Goal: Transaction & Acquisition: Download file/media

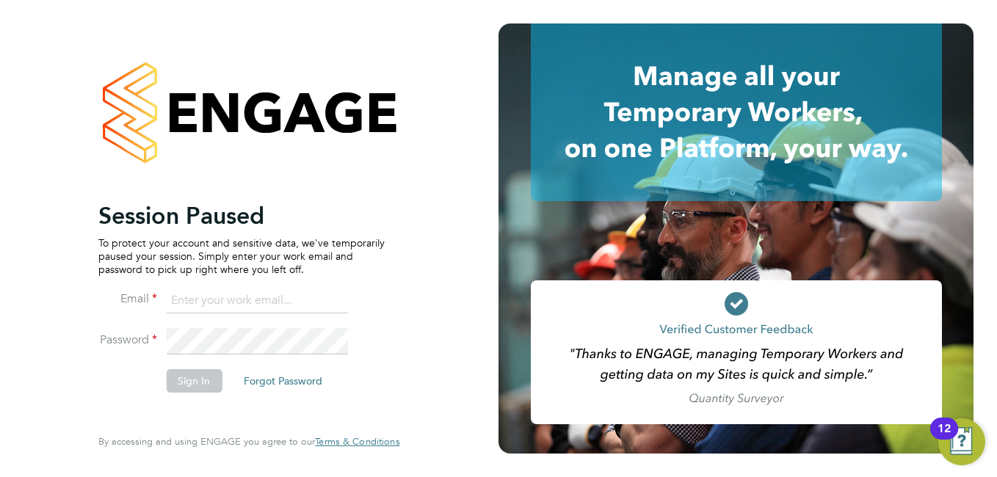
click at [238, 294] on input at bounding box center [256, 301] width 181 height 26
type input "niallo@dannysullivan.co.uk"
click at [148, 330] on li "Password" at bounding box center [241, 348] width 286 height 41
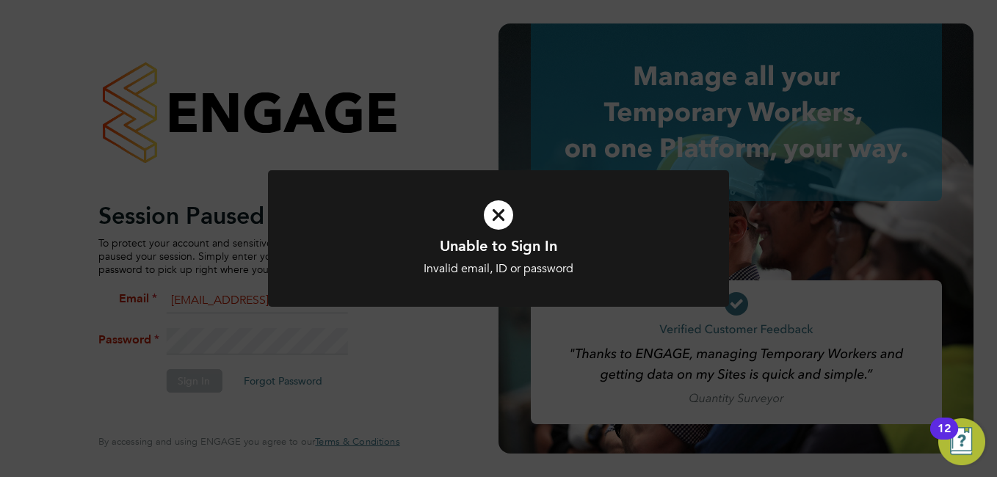
click at [441, 302] on div at bounding box center [498, 238] width 461 height 137
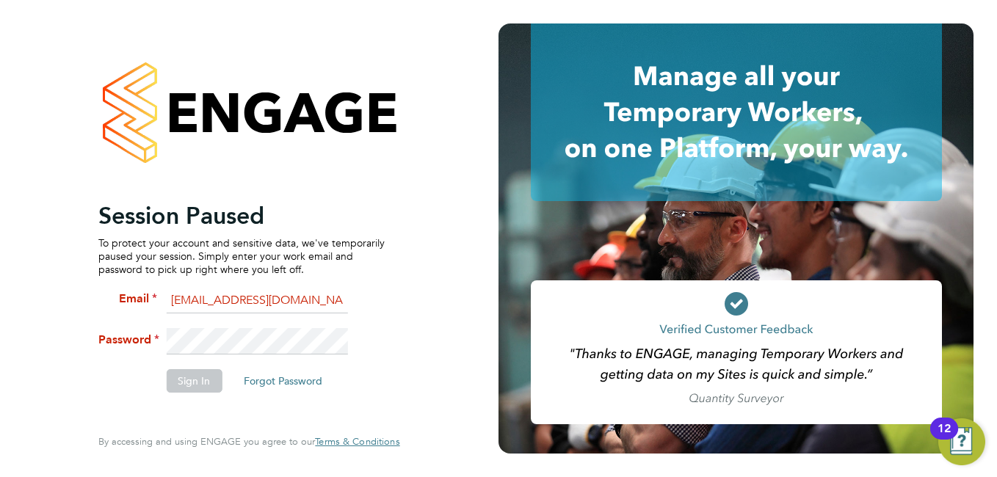
click at [506, 161] on div at bounding box center [735, 112] width 475 height 178
click at [140, 342] on li "Password" at bounding box center [241, 348] width 286 height 41
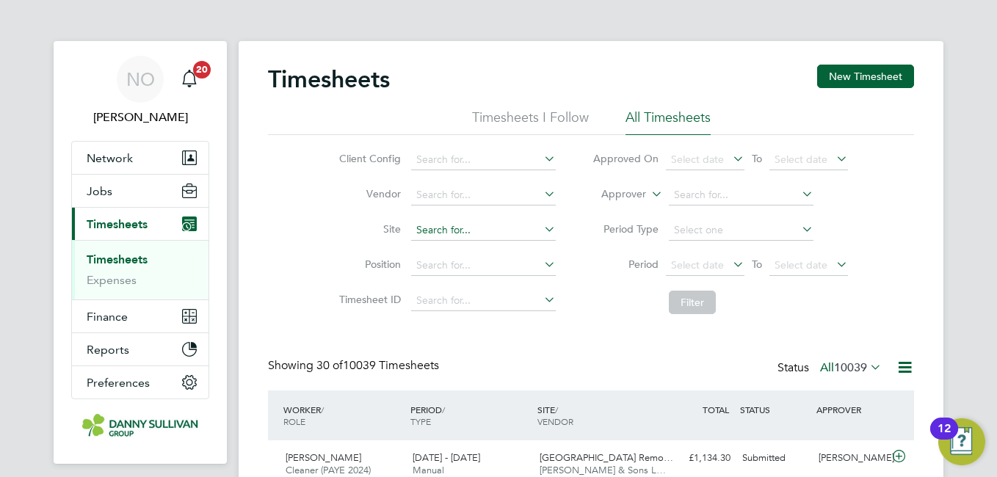
click at [454, 238] on input at bounding box center [483, 230] width 145 height 21
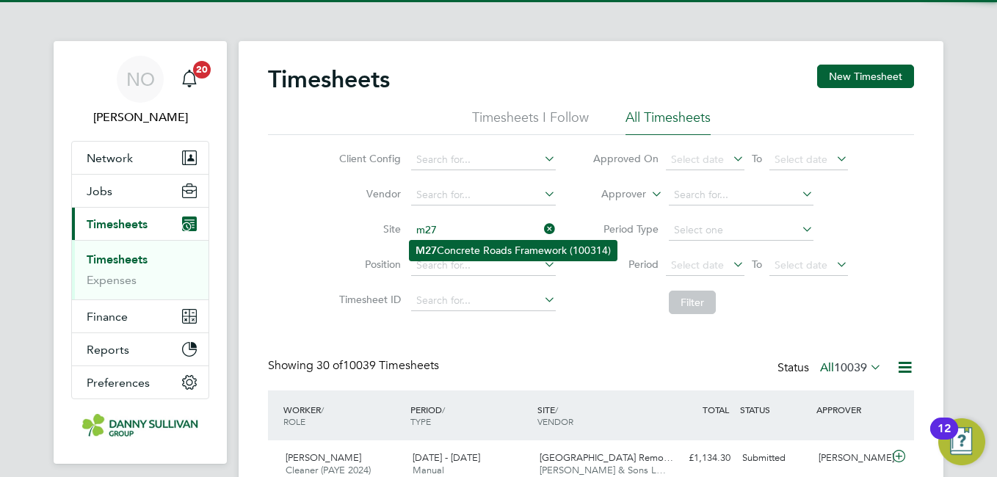
click at [465, 241] on li "M27 Concrete Roads Framework (100314)" at bounding box center [513, 251] width 207 height 20
type input "M27 Concrete Roads Framework (100314)"
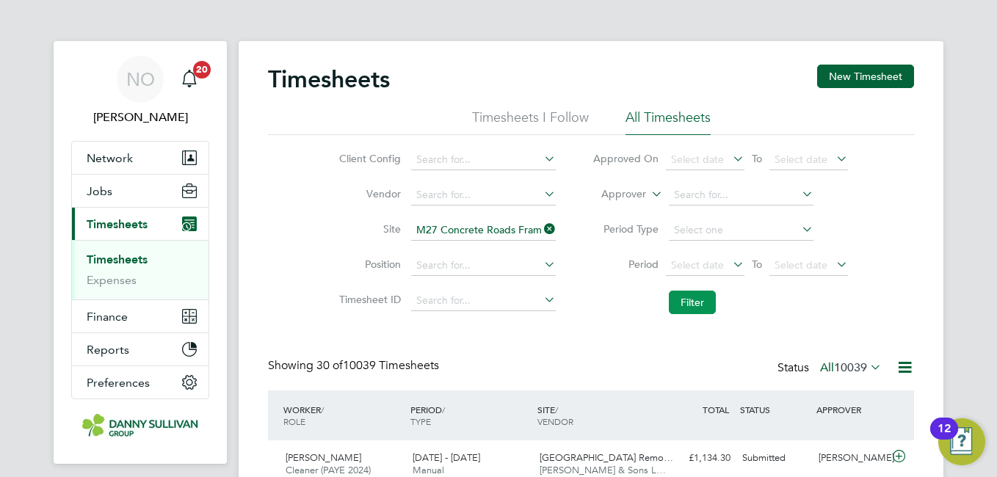
click at [699, 302] on button "Filter" at bounding box center [692, 302] width 47 height 23
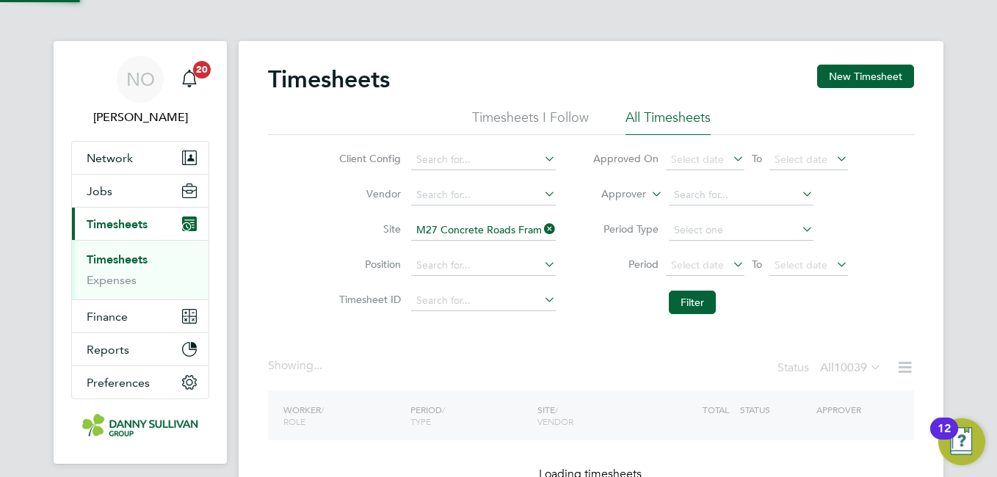
click at [342, 228] on label "Site" at bounding box center [368, 228] width 66 height 13
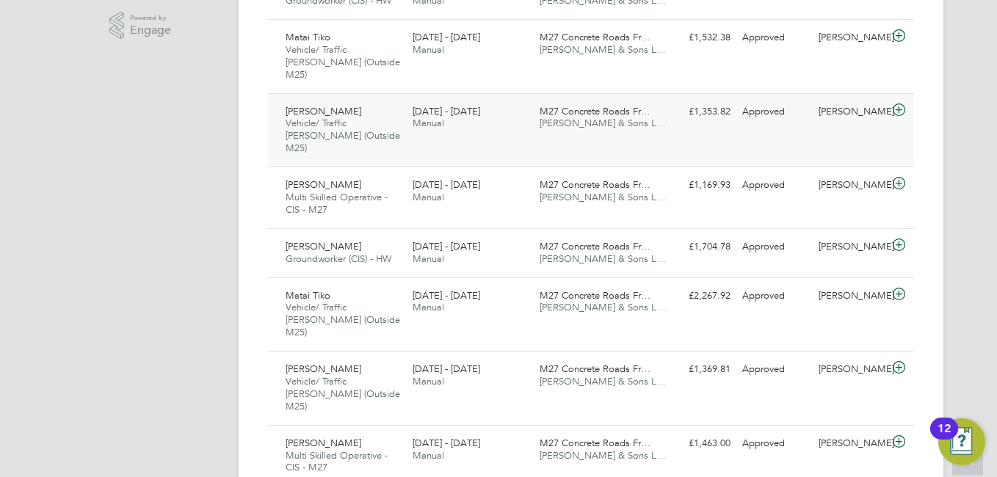
click at [430, 120] on div "2 - 8 Aug 2025 Manual" at bounding box center [470, 118] width 127 height 37
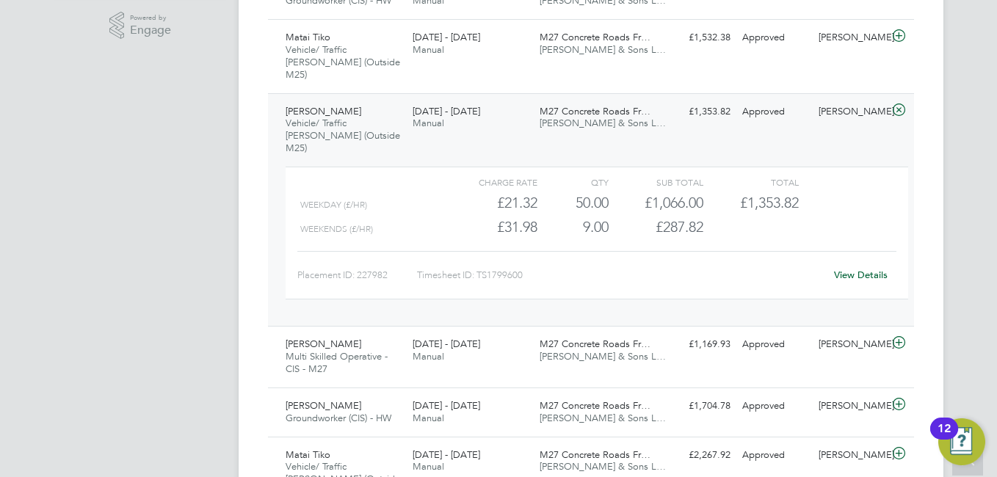
click at [860, 269] on link "View Details" at bounding box center [861, 275] width 54 height 12
click at [342, 123] on span "Vehicle/ Traffic Marshall (Outside M25)" at bounding box center [343, 135] width 114 height 37
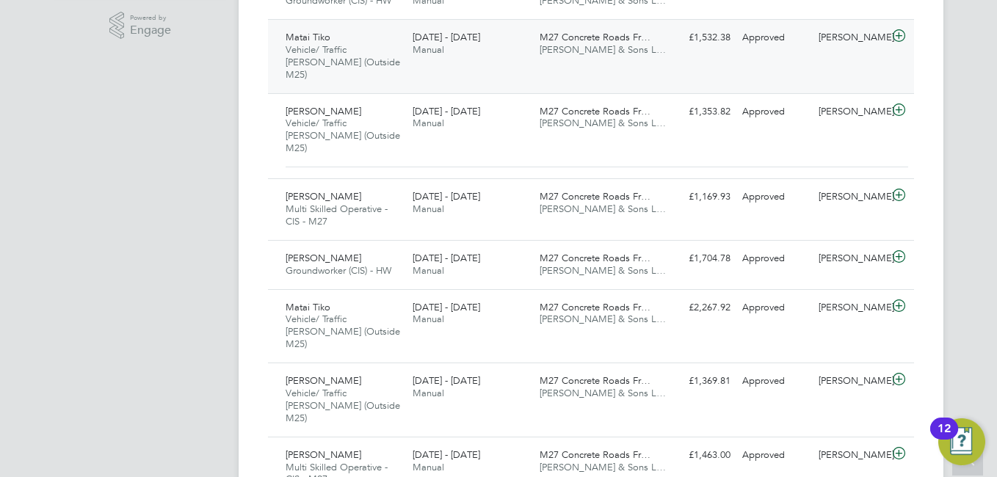
click at [319, 48] on span "Vehicle/ Traffic Marshall (Outside M25)" at bounding box center [343, 61] width 114 height 37
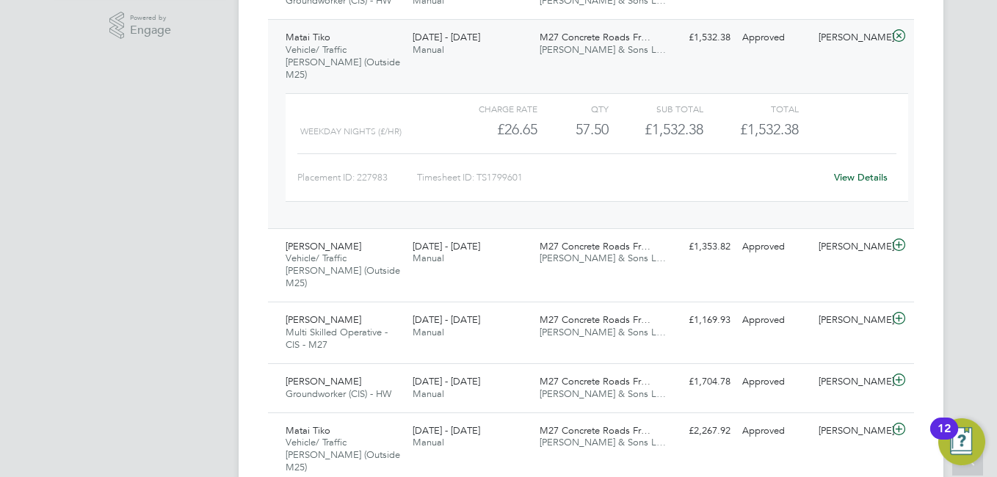
click at [859, 171] on link "View Details" at bounding box center [861, 177] width 54 height 12
click at [321, 65] on span "Vehicle/ Traffic Marshall (Outside M25)" at bounding box center [343, 61] width 114 height 37
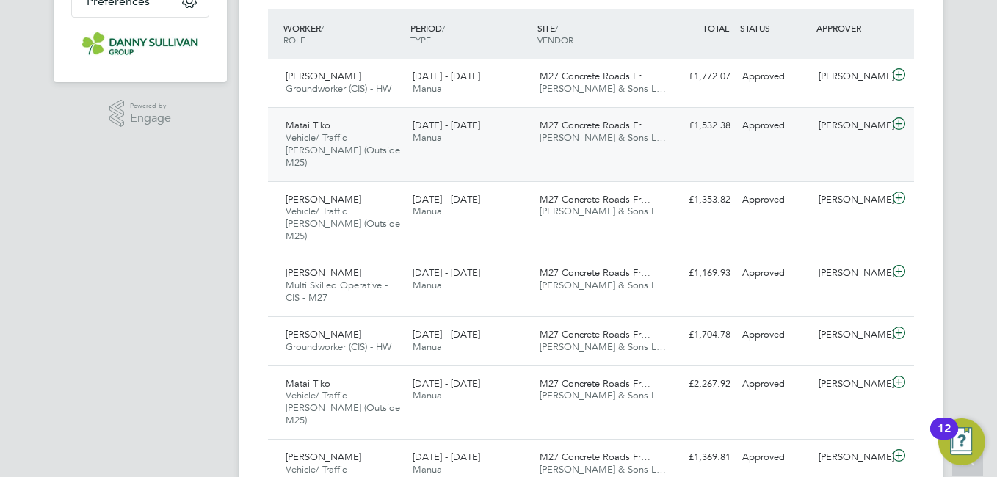
click at [321, 65] on div "Vikram Vikram Groundworker (CIS) - HW 2 - 8 Aug 2025" at bounding box center [343, 83] width 127 height 37
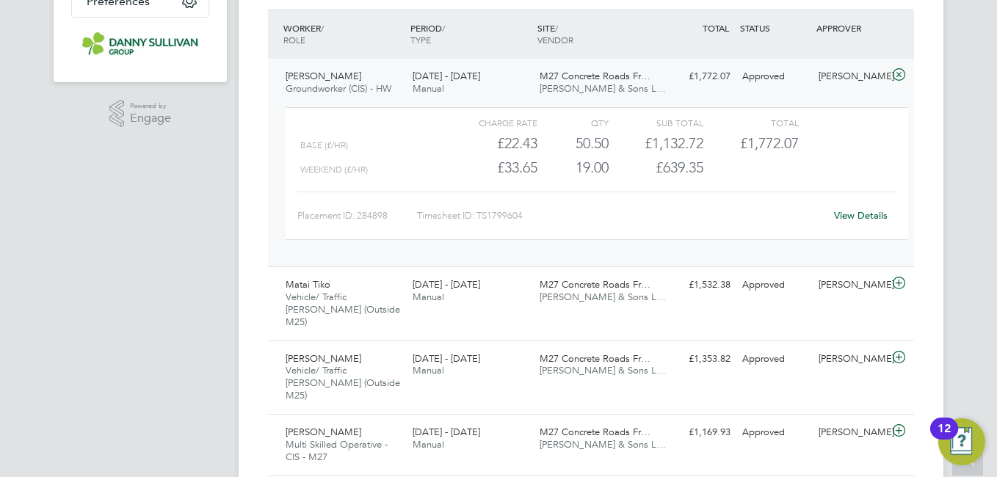
click at [850, 214] on link "View Details" at bounding box center [861, 215] width 54 height 12
click at [316, 76] on span "Vikram Vikram" at bounding box center [324, 76] width 76 height 12
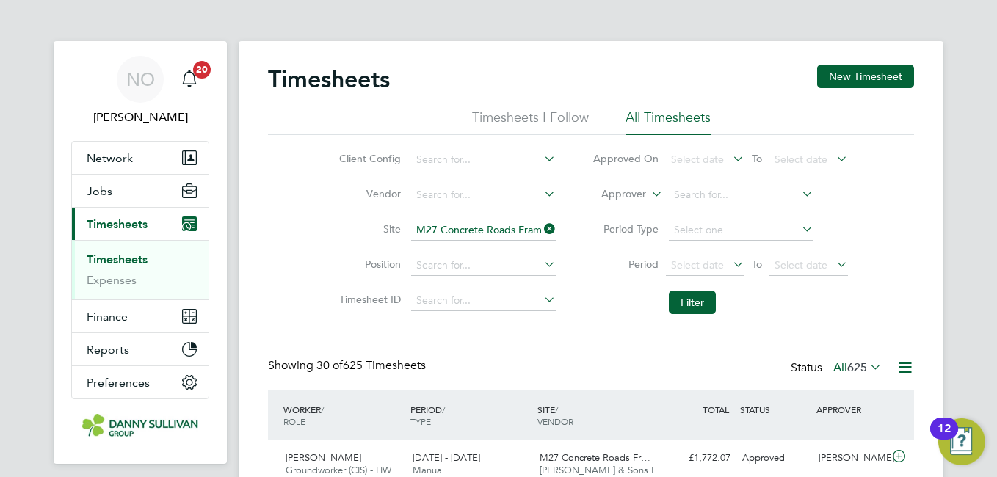
click at [459, 228] on input "M27 Concrete Roads Framework (100314)" at bounding box center [483, 230] width 145 height 21
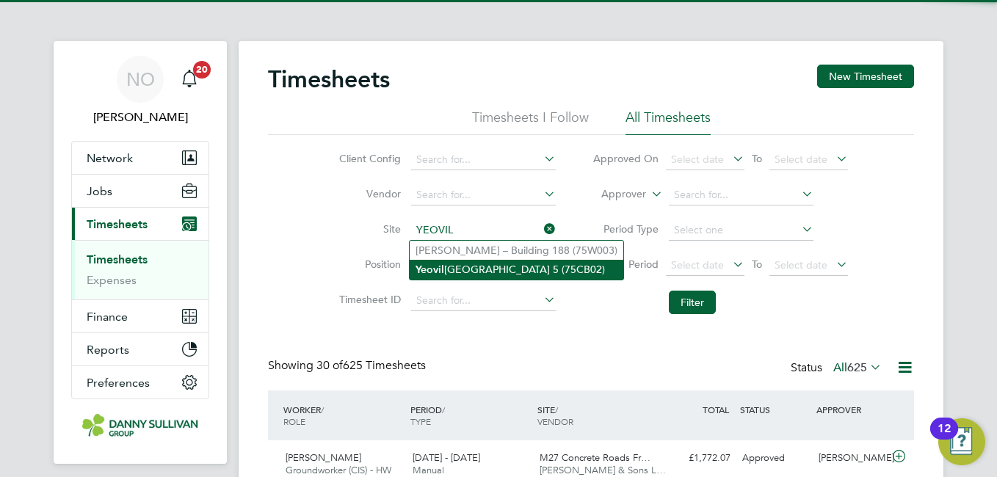
click at [465, 264] on li "Yeovil District Hospital Theatre 5 (75CB02)" at bounding box center [517, 270] width 214 height 20
type input "Yeovil District Hospital Theatre 5 (75CB02)"
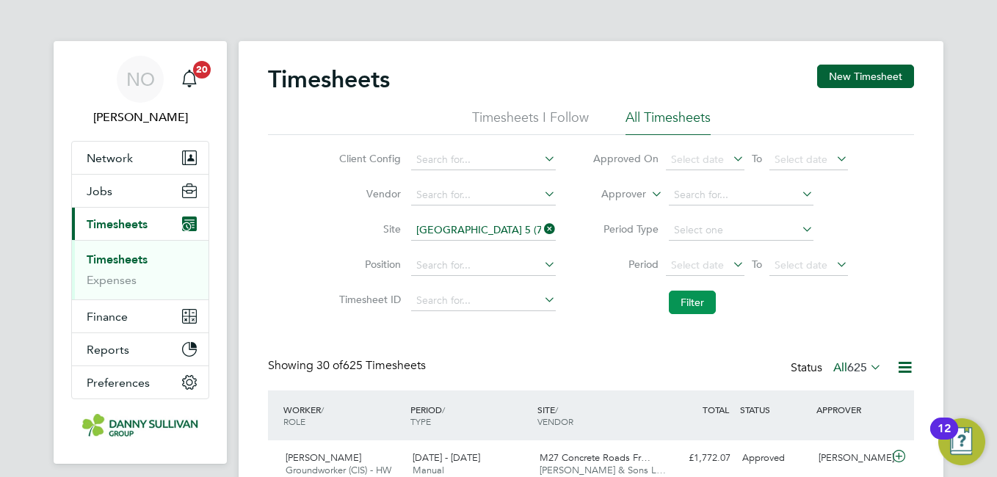
click at [686, 302] on button "Filter" at bounding box center [692, 302] width 47 height 23
click at [300, 251] on div "Client Config Vendor Site Yeovil District Hospital Theatre 5 (75CB02) Position …" at bounding box center [591, 228] width 646 height 186
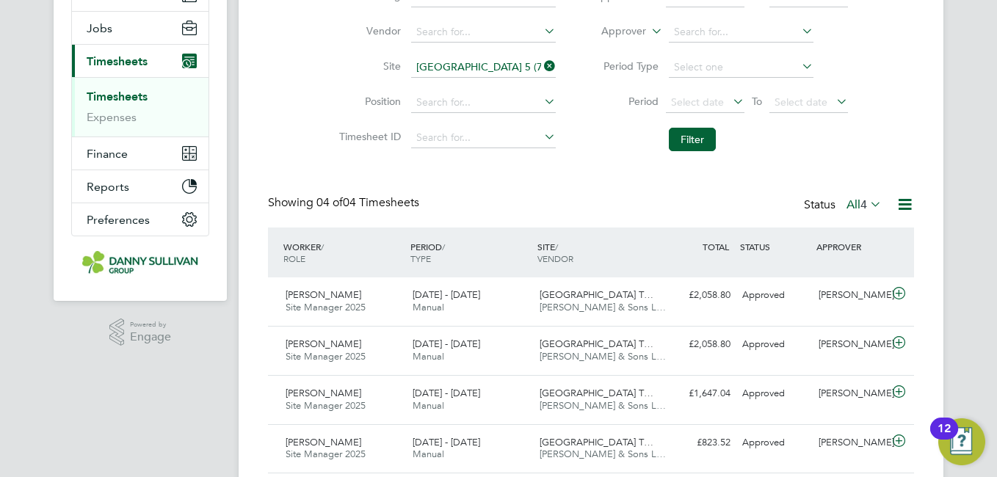
scroll to position [212, 0]
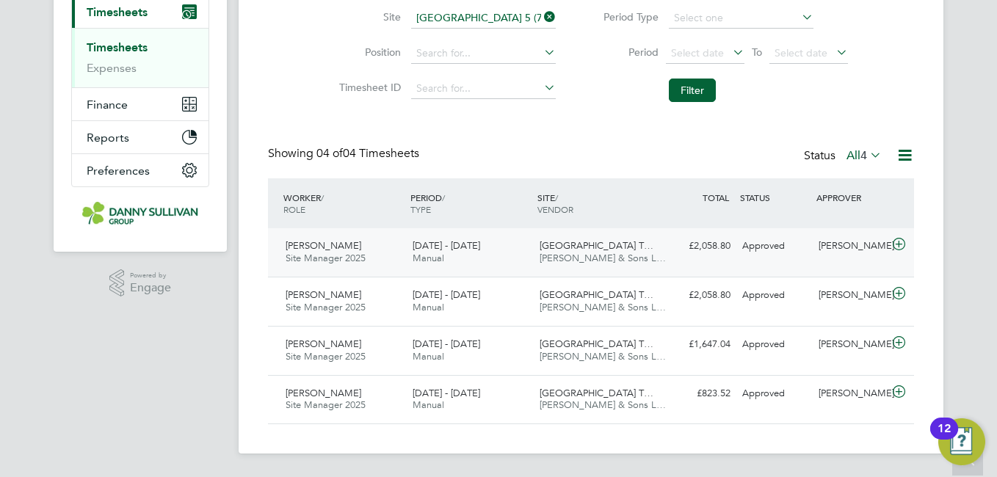
click at [366, 249] on div "David Steele Site Manager 2025 2 - 8 Aug 2025" at bounding box center [343, 252] width 127 height 37
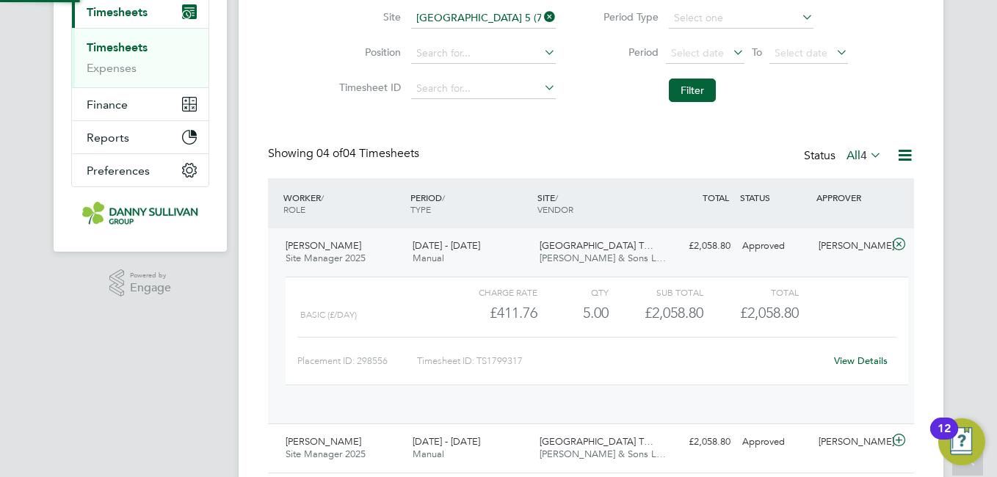
scroll to position [25, 143]
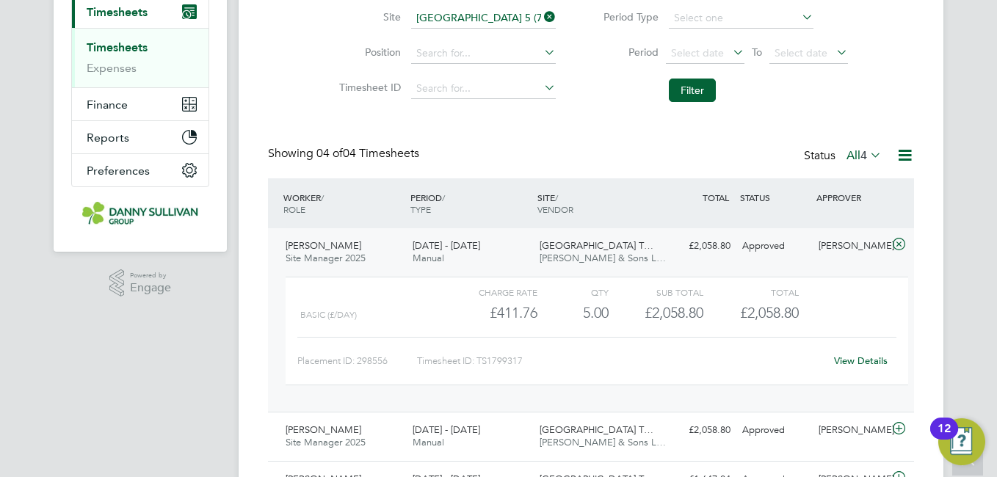
click at [878, 357] on link "View Details" at bounding box center [861, 361] width 54 height 12
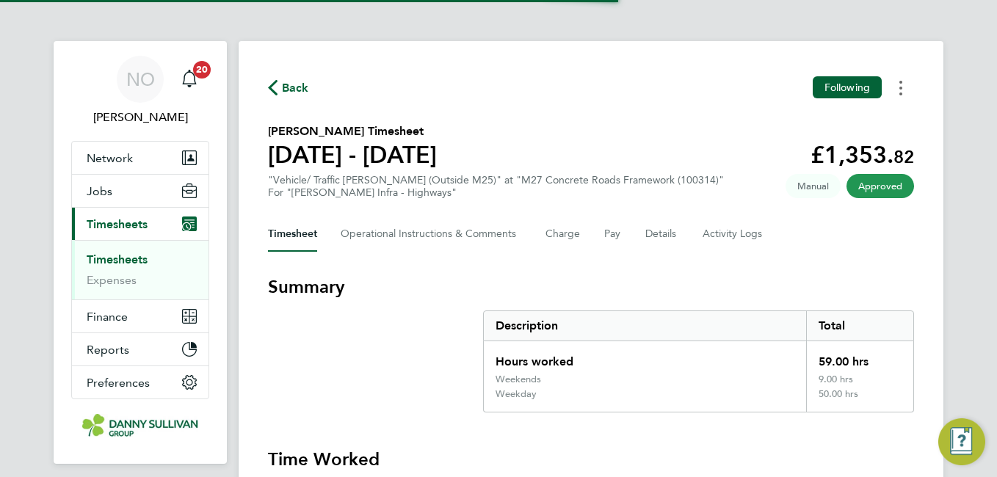
click at [900, 89] on circle "Timesheets Menu" at bounding box center [900, 88] width 3 height 3
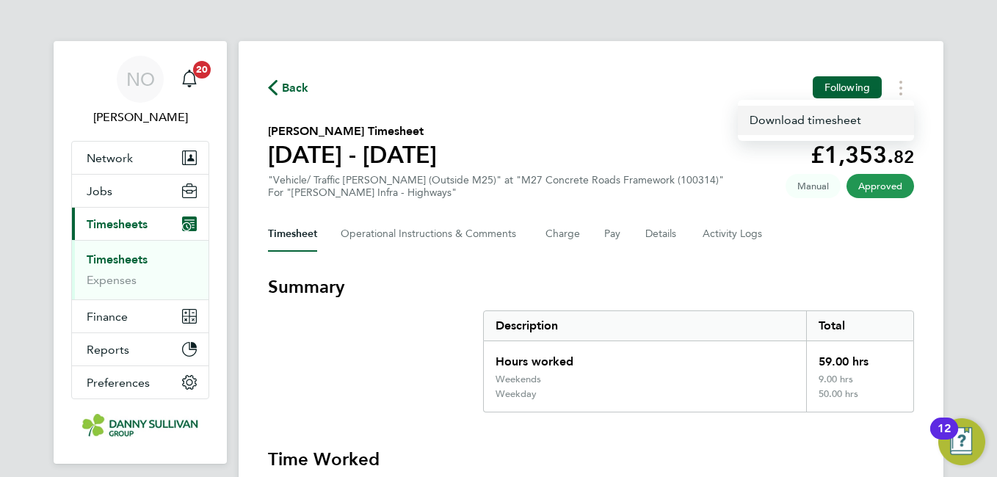
click at [834, 120] on link "Download timesheet" at bounding box center [826, 120] width 176 height 29
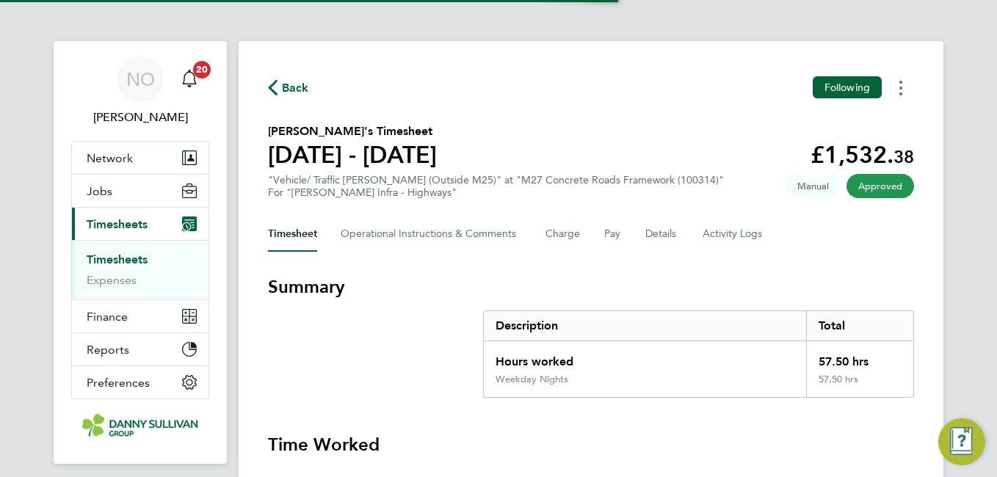
click at [900, 87] on circle "Timesheets Menu" at bounding box center [900, 88] width 3 height 3
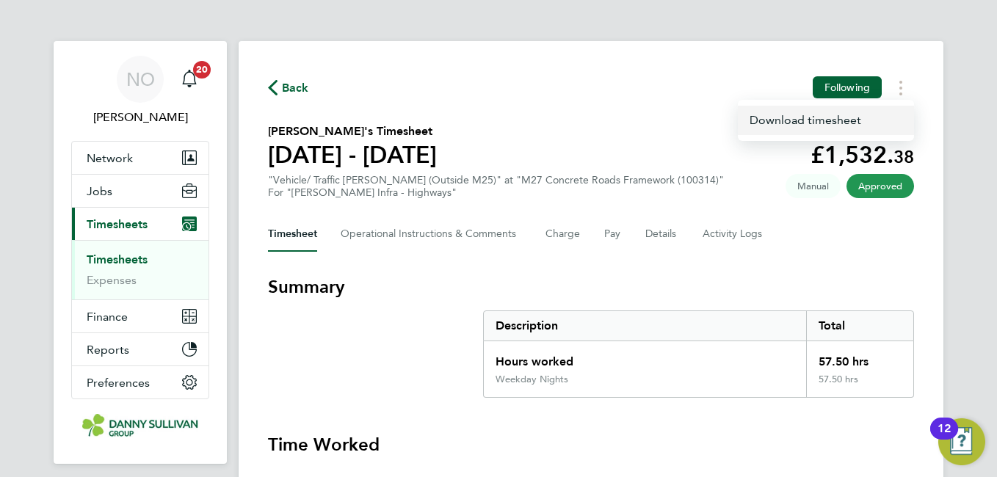
click at [796, 116] on link "Download timesheet" at bounding box center [826, 120] width 176 height 29
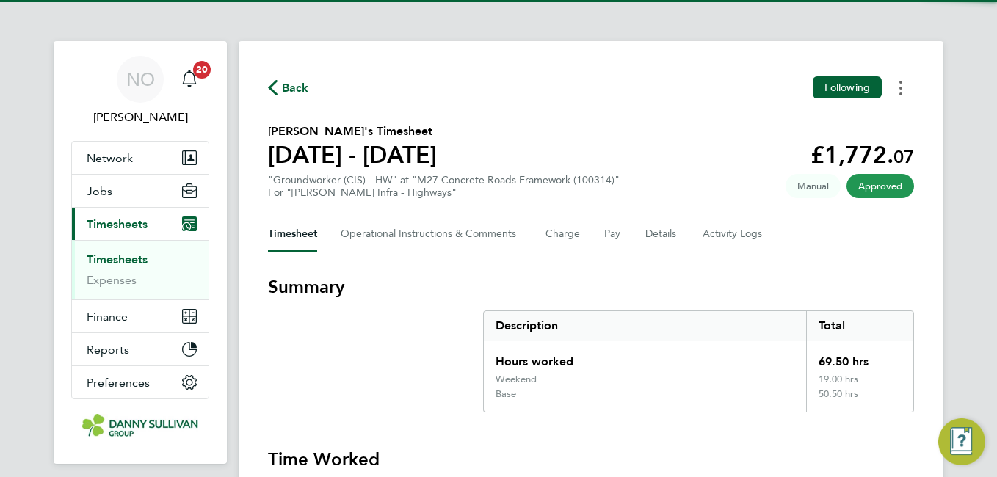
click at [904, 95] on button "Timesheets Menu" at bounding box center [900, 87] width 26 height 23
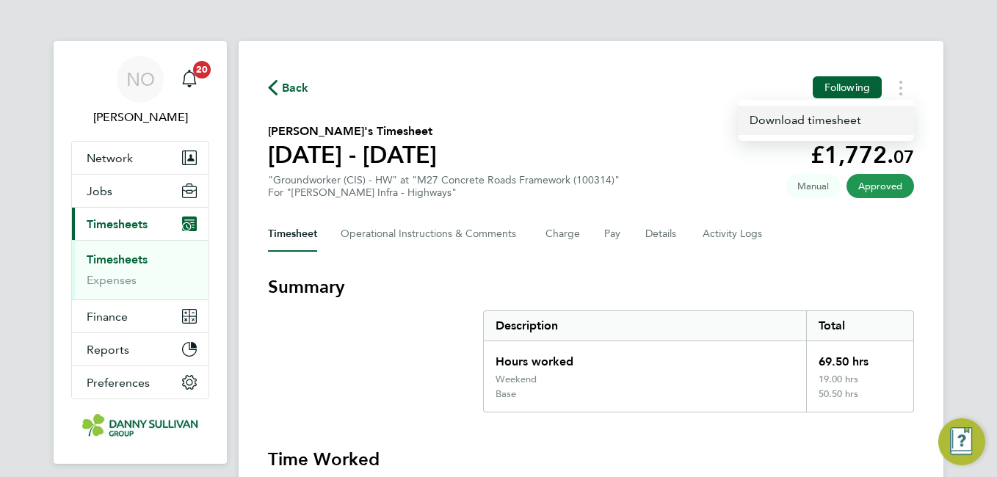
click at [815, 122] on link "Download timesheet" at bounding box center [826, 120] width 176 height 29
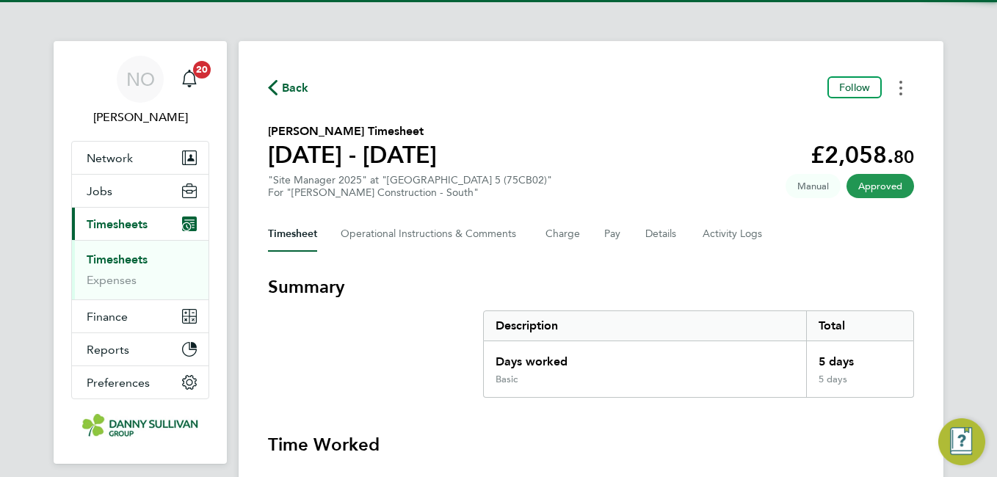
click at [904, 87] on button "Timesheets Menu" at bounding box center [900, 87] width 26 height 23
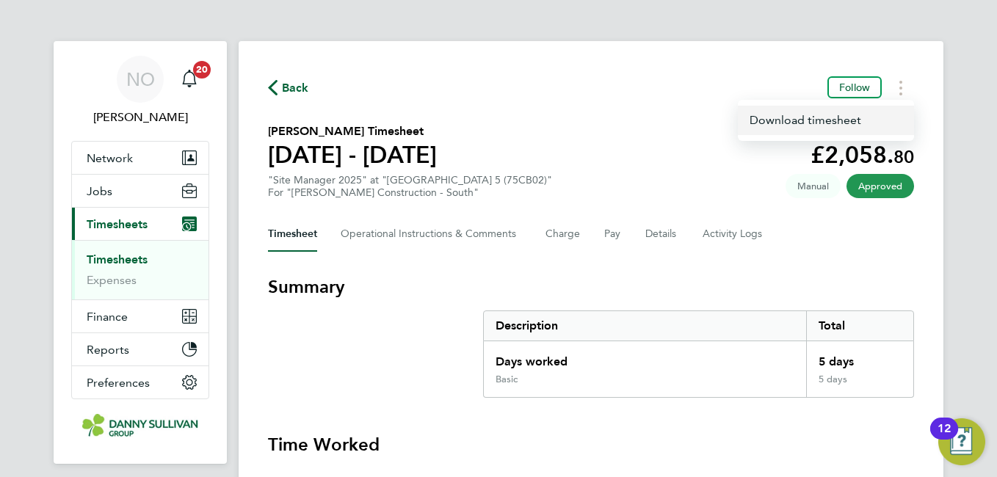
click at [835, 119] on link "Download timesheet" at bounding box center [826, 120] width 176 height 29
